Goal: Information Seeking & Learning: Learn about a topic

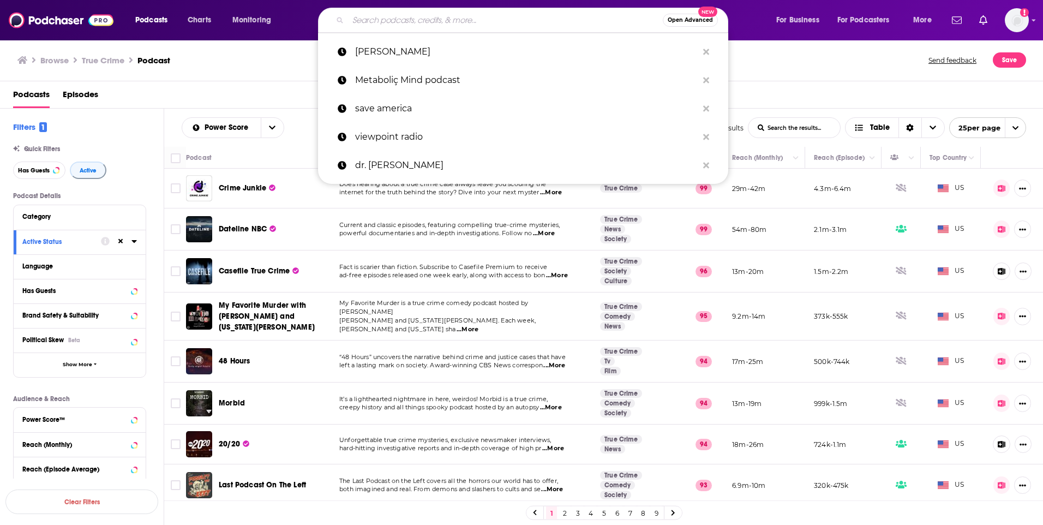
click at [390, 26] on input "Search podcasts, credits, & more..." at bounding box center [505, 19] width 315 height 17
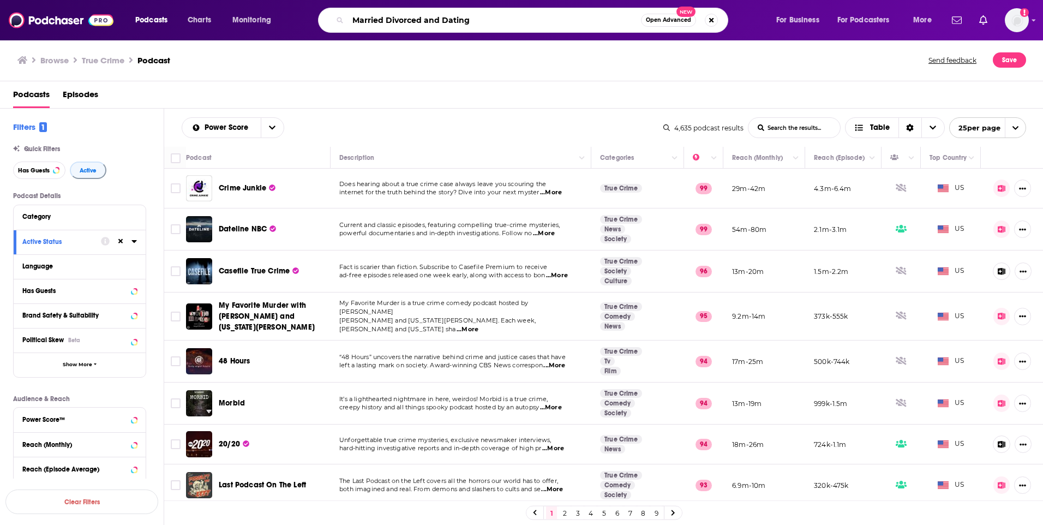
type input "Married Divorced and Dating"
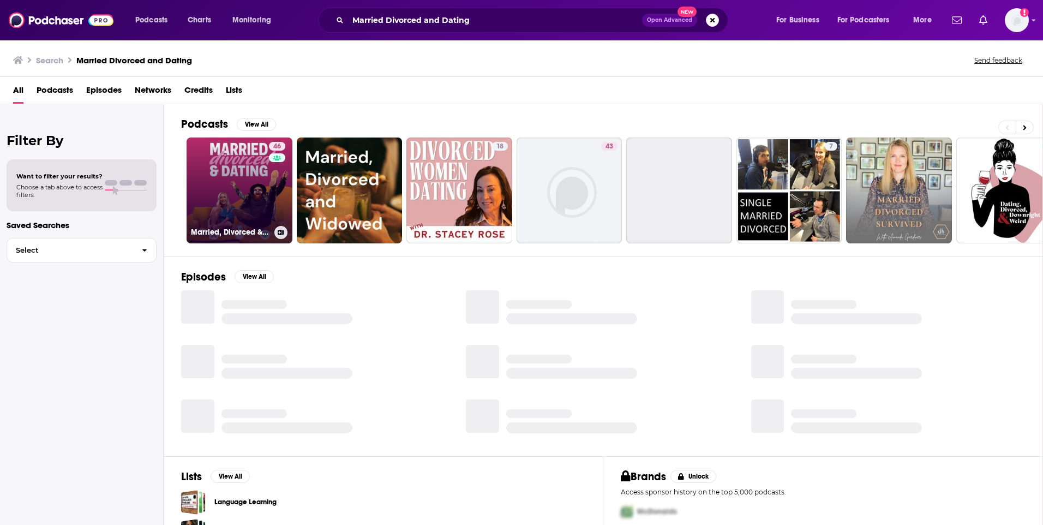
click at [251, 193] on link "46 Married, Divorced & Dating" at bounding box center [239, 190] width 106 height 106
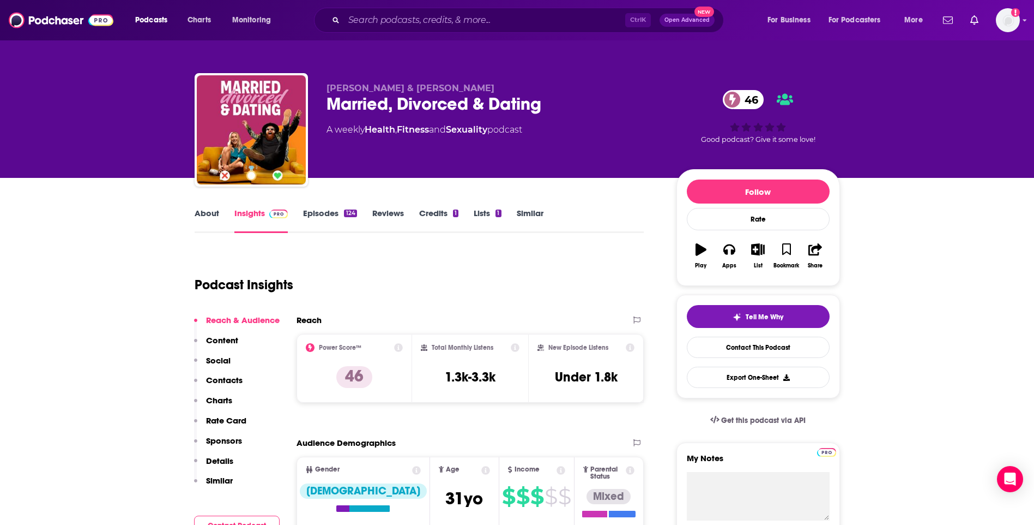
click at [200, 213] on link "About" at bounding box center [207, 220] width 25 height 25
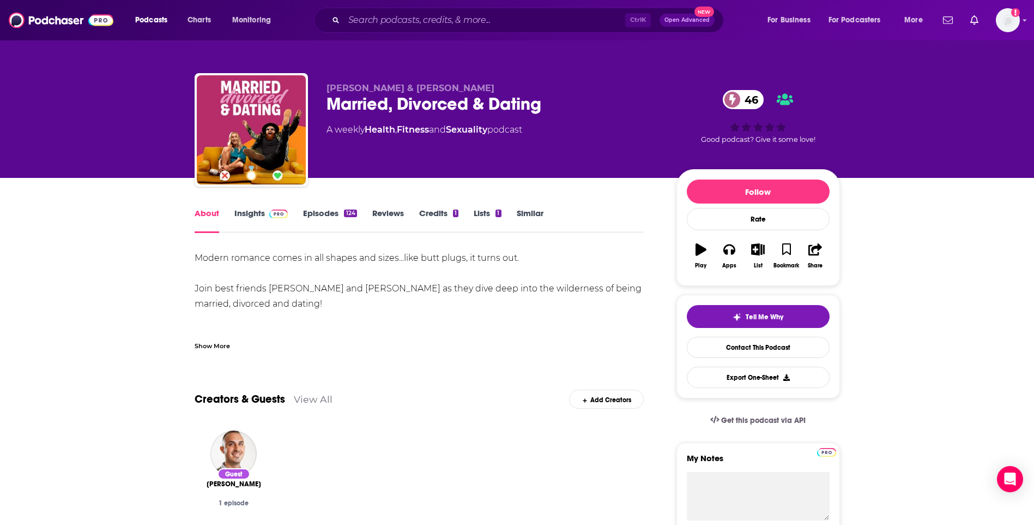
click at [312, 217] on link "Episodes 124" at bounding box center [329, 220] width 53 height 25
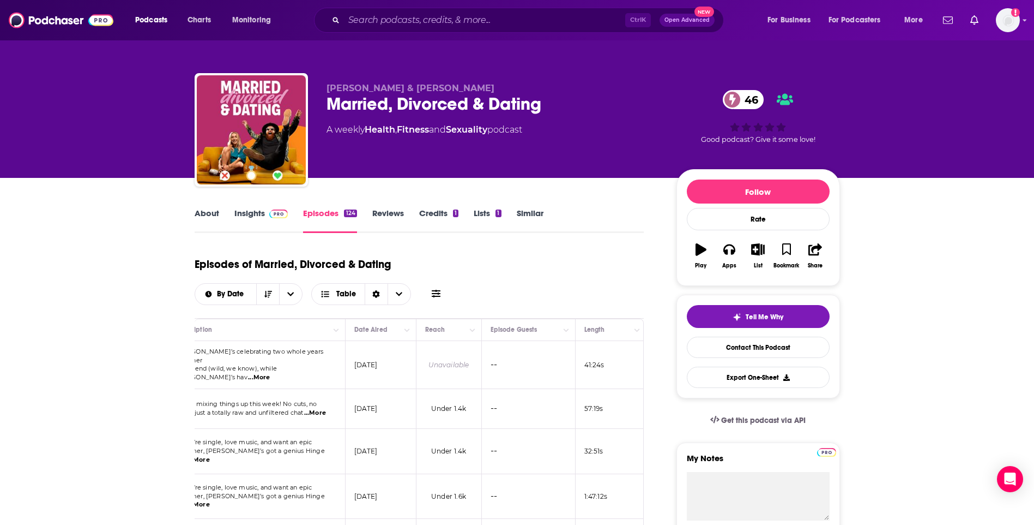
click at [200, 213] on link "About" at bounding box center [207, 220] width 25 height 25
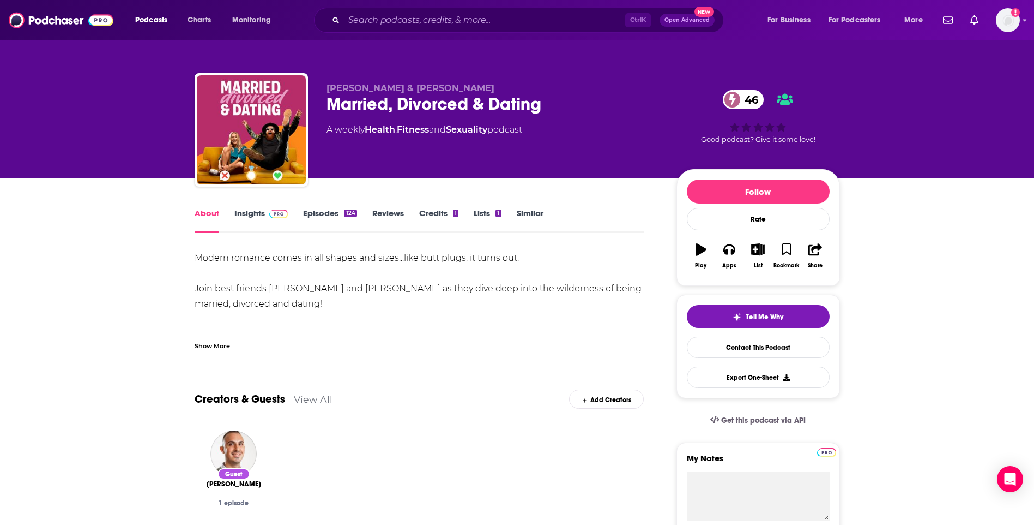
click at [205, 345] on div "Show More" at bounding box center [212, 345] width 35 height 10
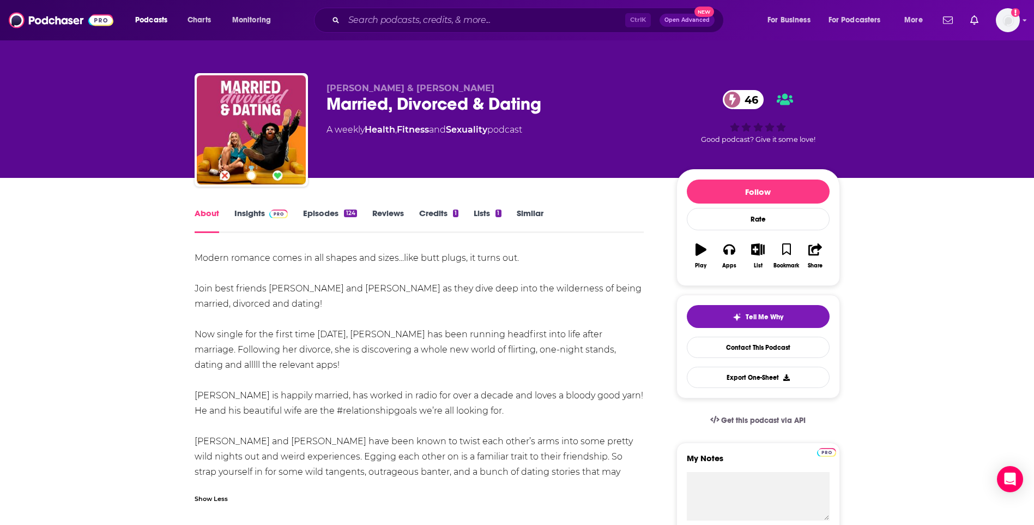
click at [245, 213] on link "Insights" at bounding box center [261, 220] width 54 height 25
